Goal: Task Accomplishment & Management: Manage account settings

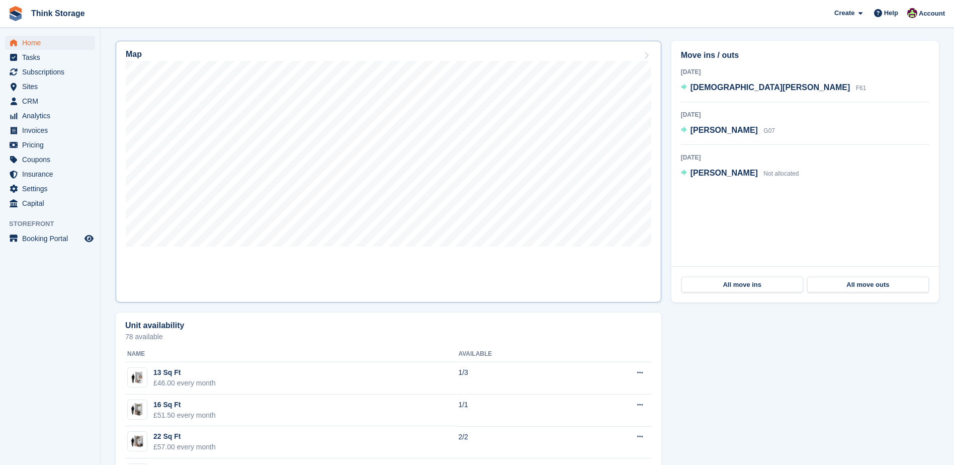
scroll to position [251, 0]
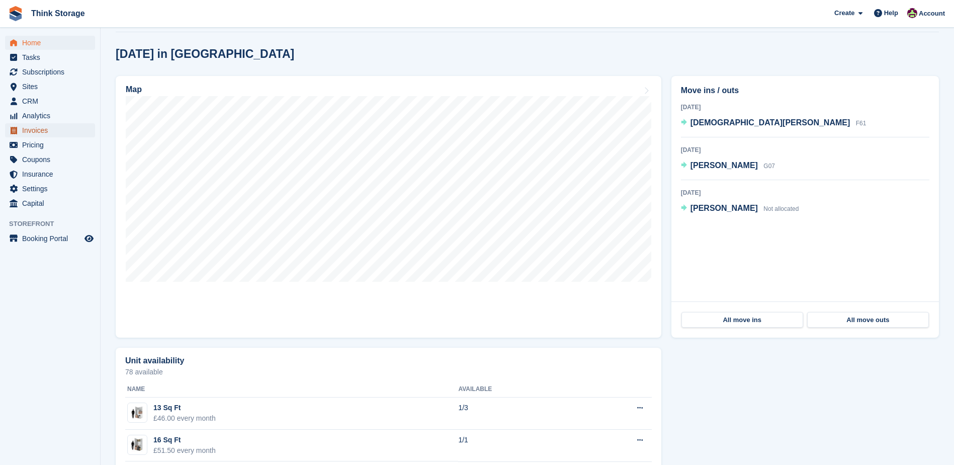
click at [37, 130] on span "Invoices" at bounding box center [52, 130] width 60 height 14
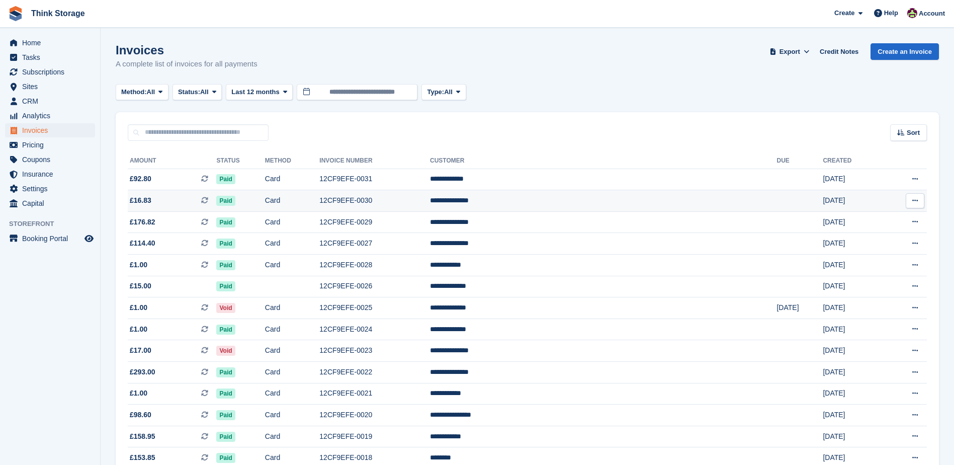
click at [429, 202] on td "12CF9EFE-0030" at bounding box center [374, 201] width 111 height 22
click at [45, 46] on span "Home" at bounding box center [52, 43] width 60 height 14
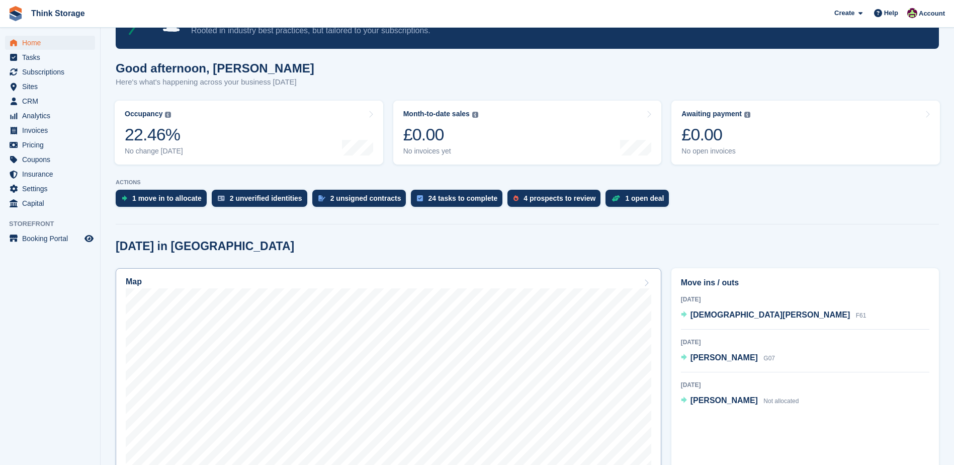
scroll to position [84, 0]
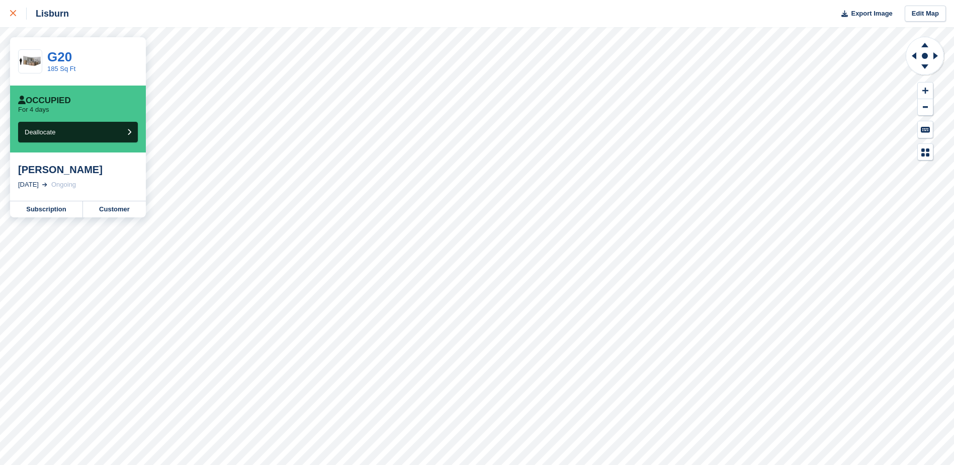
click at [13, 11] on icon at bounding box center [13, 13] width 6 height 6
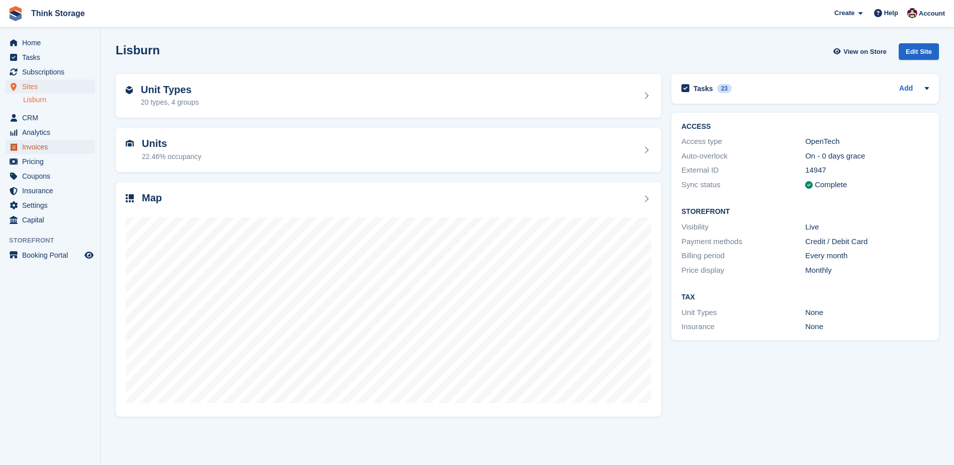
click at [40, 145] on span "Invoices" at bounding box center [52, 147] width 60 height 14
